Goal: Task Accomplishment & Management: Manage account settings

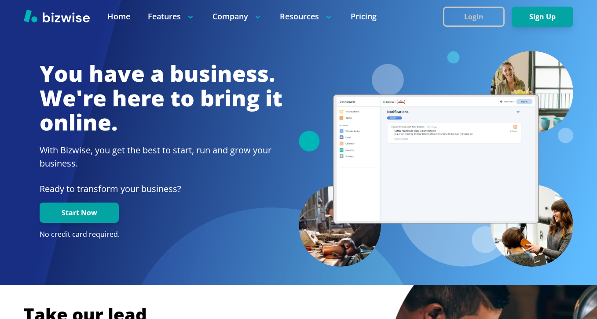
click at [462, 22] on button "Login" at bounding box center [474, 17] width 62 height 20
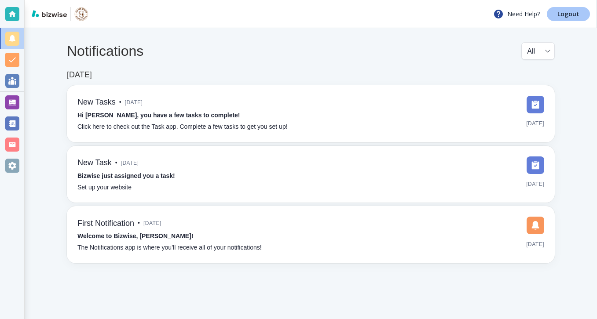
click at [562, 15] on p "Logout" at bounding box center [569, 14] width 22 height 6
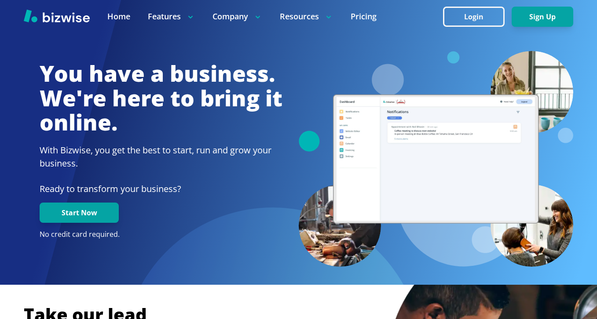
click at [481, 23] on button "Login" at bounding box center [474, 17] width 62 height 20
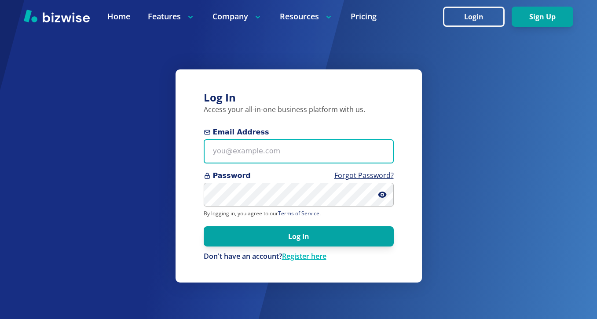
click at [278, 145] on input "Email Address" at bounding box center [299, 152] width 190 height 24
paste input "helenasmagic@helenasmagic.com"
type input "helenasmagic@helenasmagic.com"
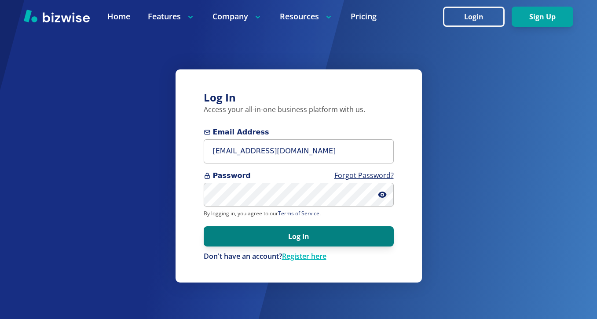
click at [264, 246] on button "Log In" at bounding box center [299, 237] width 190 height 20
